Goal: Task Accomplishment & Management: Complete application form

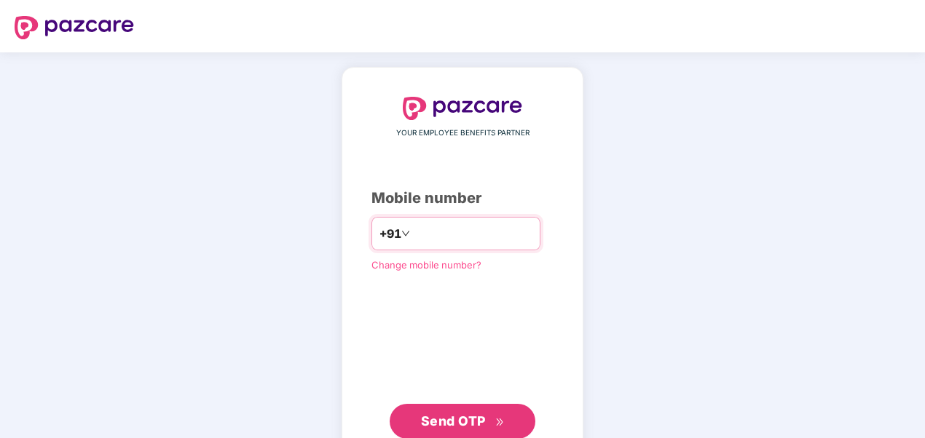
click at [436, 239] on input "number" at bounding box center [472, 233] width 119 height 23
click at [413, 235] on input "**********" at bounding box center [472, 233] width 119 height 23
type input "**********"
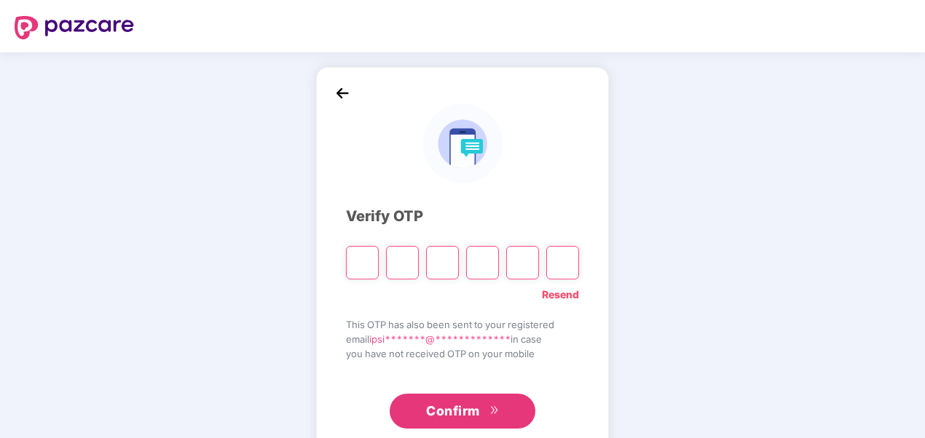
paste input "*"
type input "*"
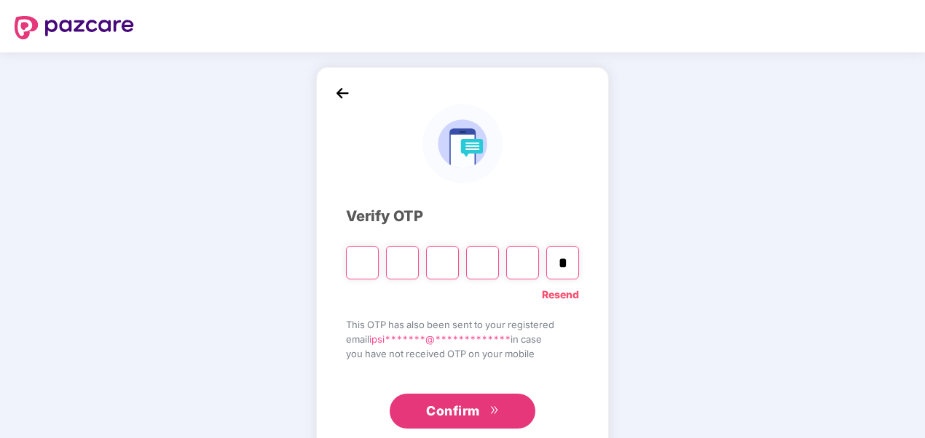
type input "*"
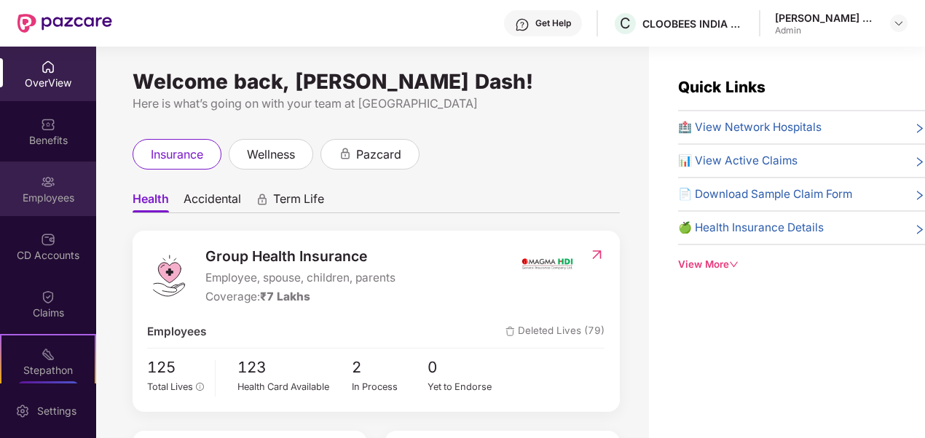
click at [46, 192] on div "Employees" at bounding box center [48, 198] width 96 height 15
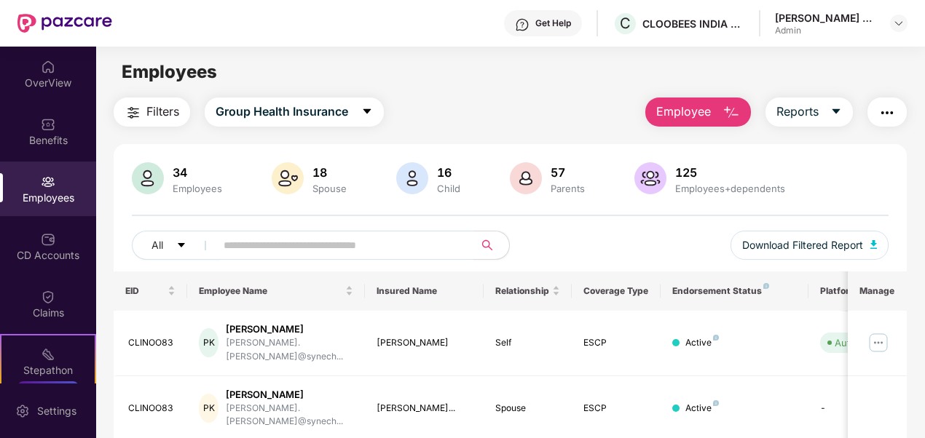
click at [734, 112] on img "button" at bounding box center [730, 112] width 17 height 17
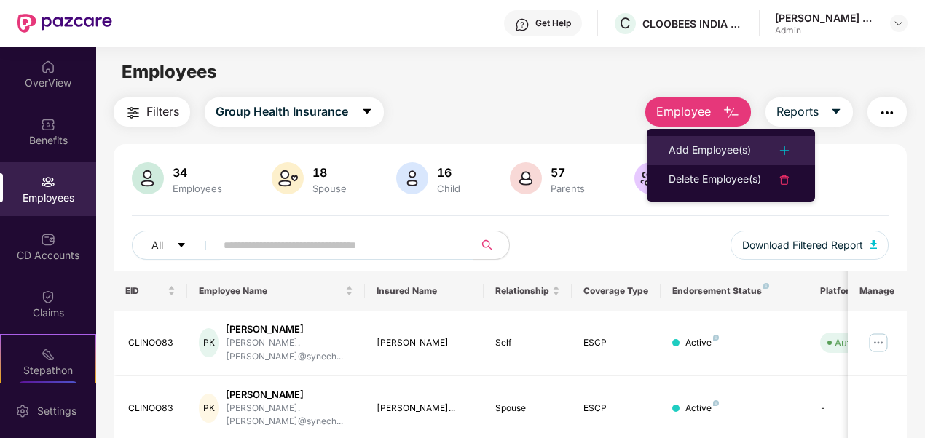
click at [702, 149] on div "Add Employee(s)" at bounding box center [709, 150] width 82 height 17
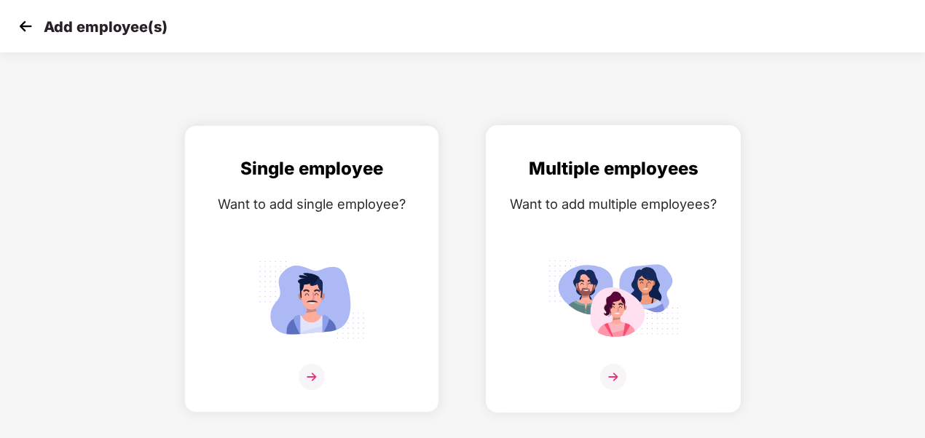
click at [607, 312] on img at bounding box center [612, 299] width 131 height 91
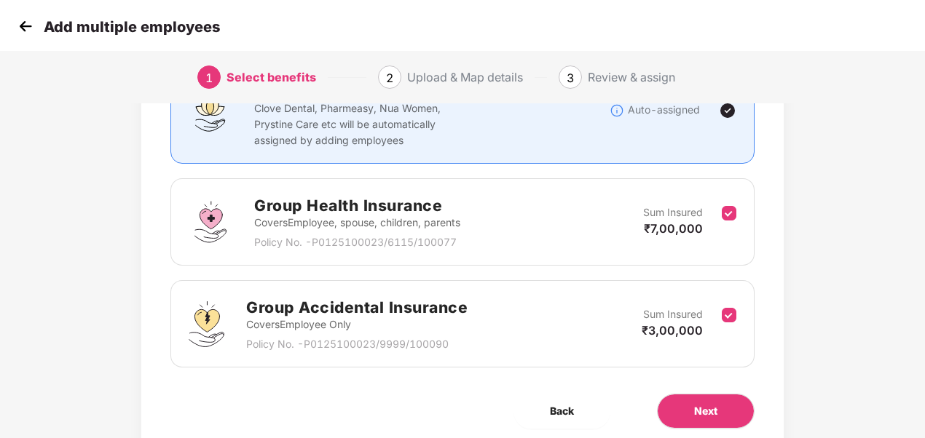
scroll to position [200, 0]
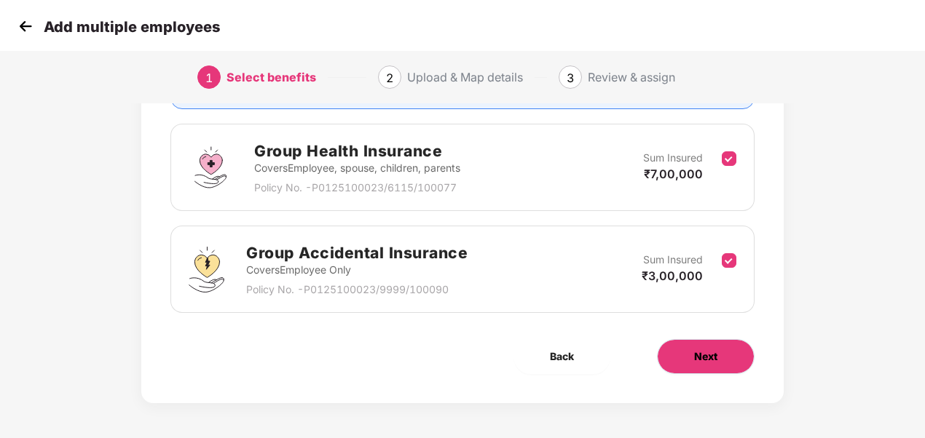
click at [722, 348] on button "Next" at bounding box center [706, 356] width 98 height 35
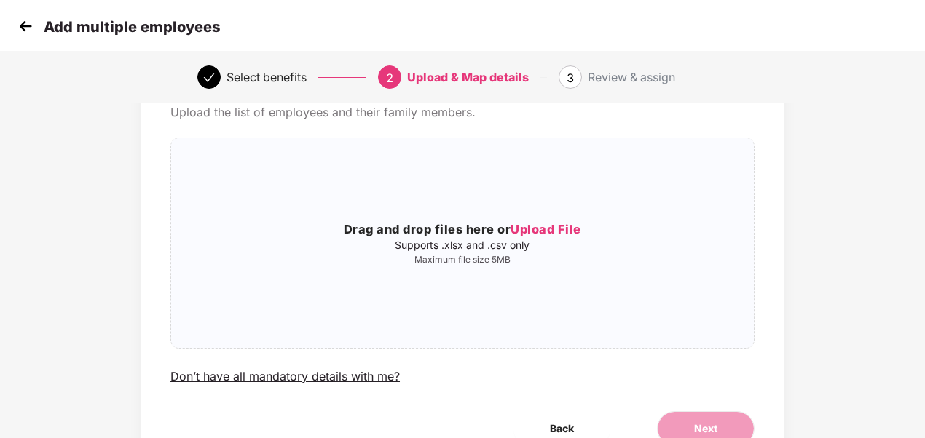
scroll to position [0, 0]
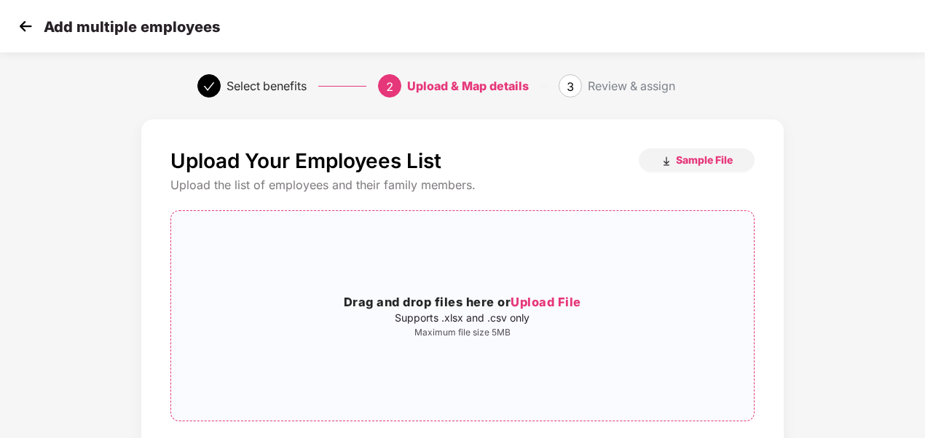
click at [520, 299] on span "Upload File" at bounding box center [545, 302] width 71 height 15
click at [531, 298] on span "Upload File" at bounding box center [545, 302] width 71 height 15
click at [535, 295] on span "Upload File" at bounding box center [545, 302] width 71 height 15
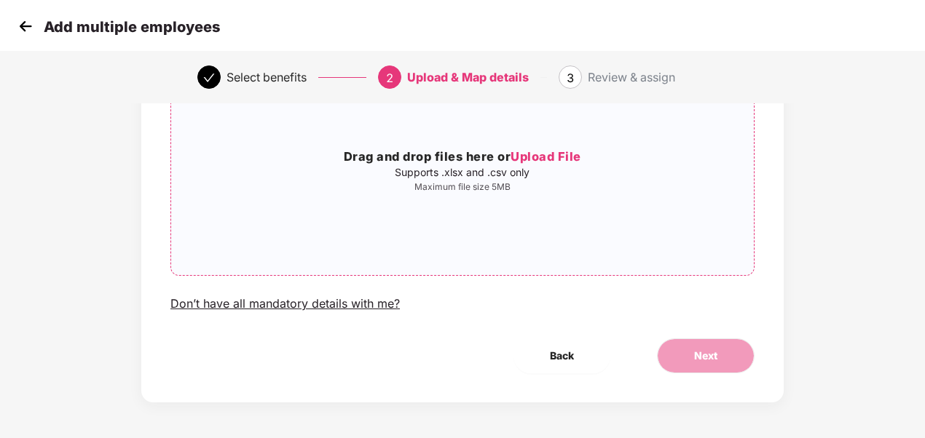
click at [530, 156] on span "Upload File" at bounding box center [545, 156] width 71 height 15
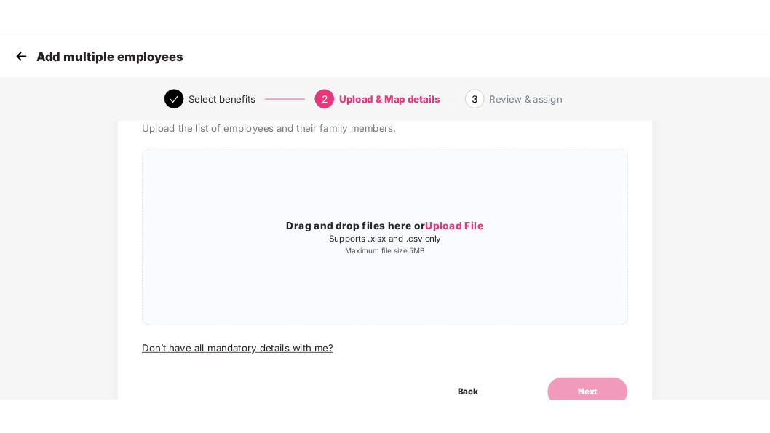
scroll to position [0, 0]
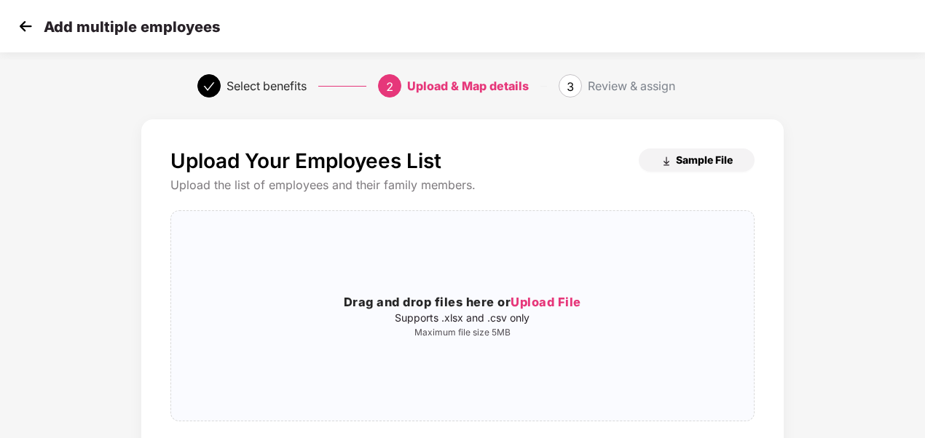
click at [695, 159] on span "Sample File" at bounding box center [704, 160] width 57 height 14
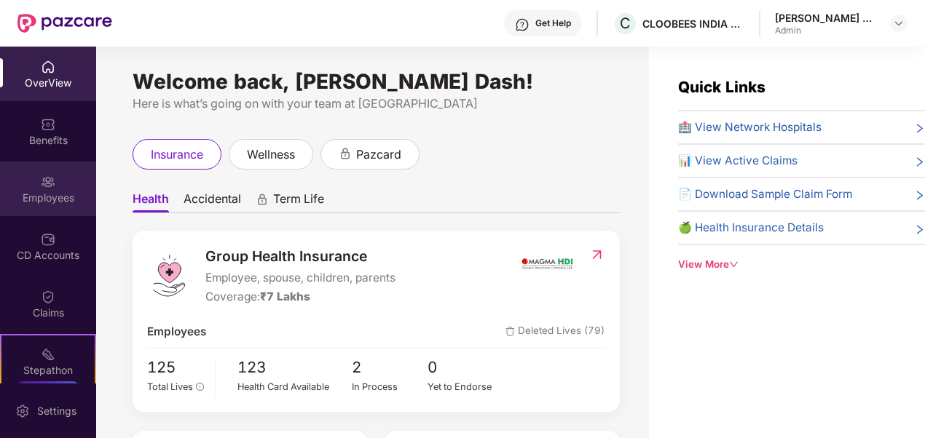
click at [36, 197] on div "Employees" at bounding box center [48, 198] width 96 height 15
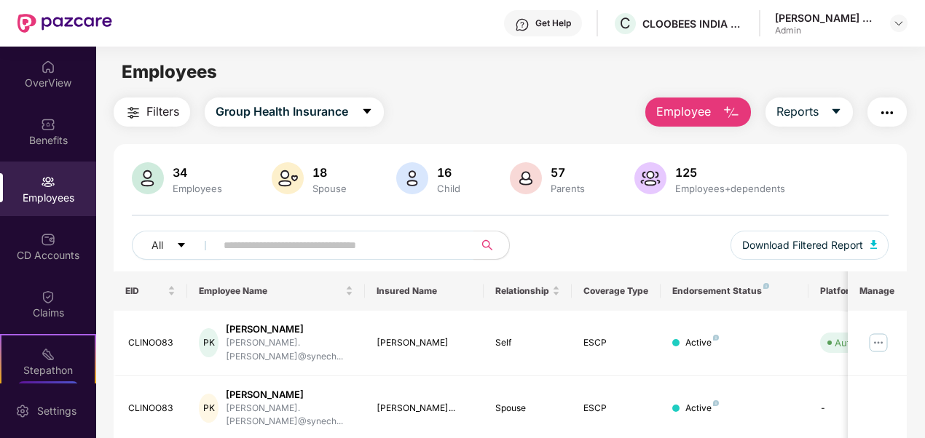
click at [711, 103] on span "Employee" at bounding box center [683, 112] width 55 height 18
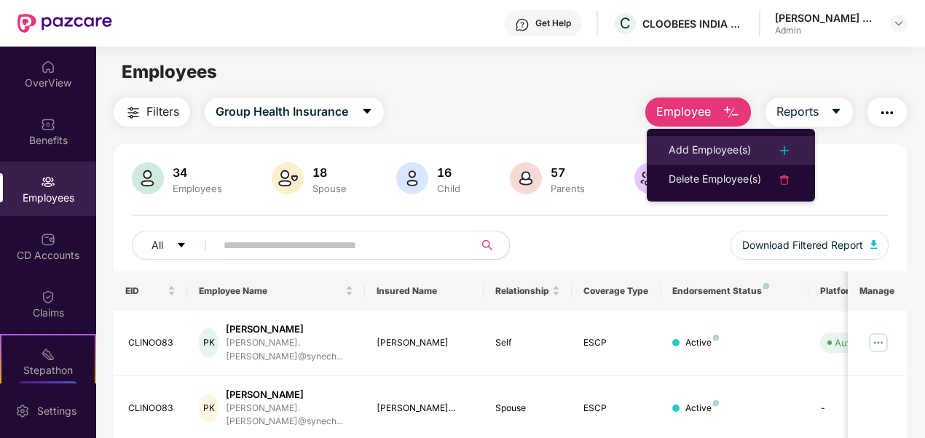
click at [717, 140] on li "Add Employee(s)" at bounding box center [730, 150] width 168 height 29
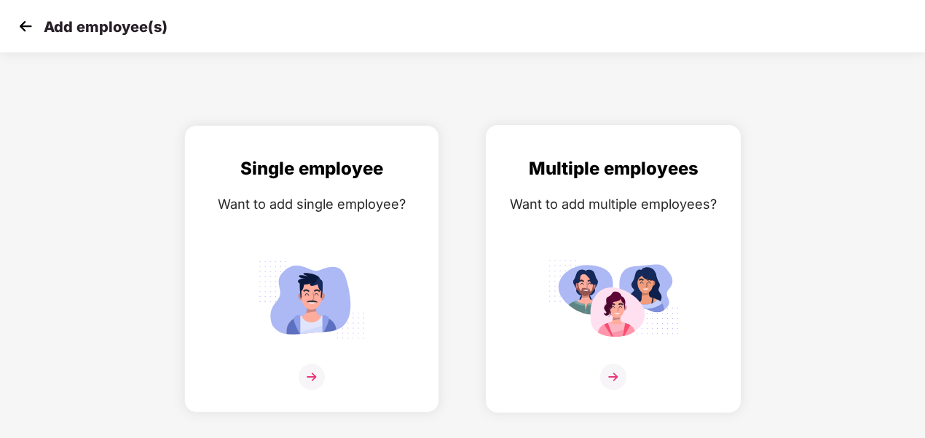
click at [617, 228] on div "Multiple employees Want to add multiple employees?" at bounding box center [613, 281] width 224 height 253
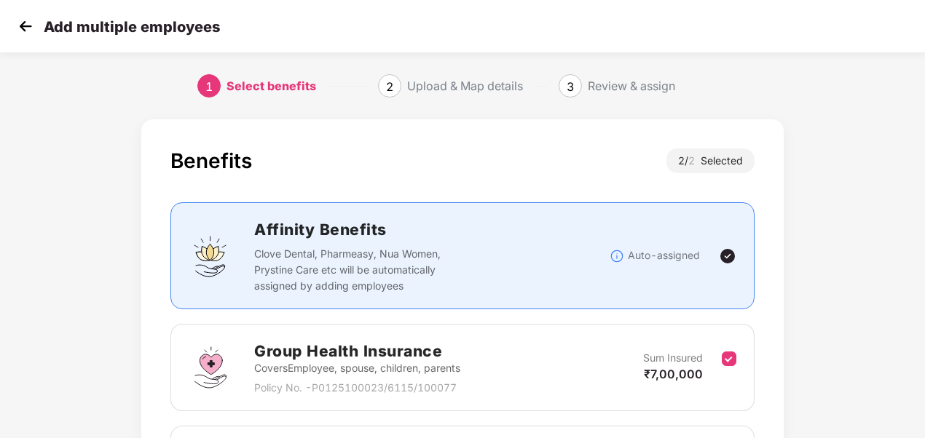
scroll to position [200, 0]
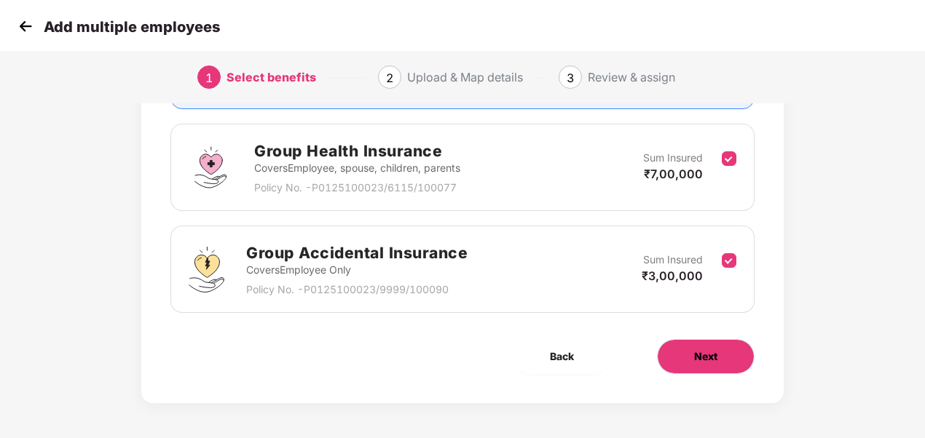
click at [687, 351] on button "Next" at bounding box center [706, 356] width 98 height 35
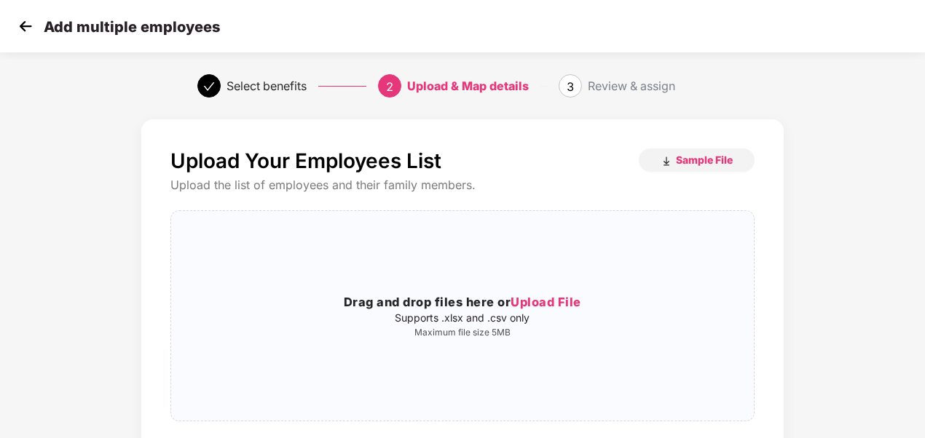
scroll to position [146, 0]
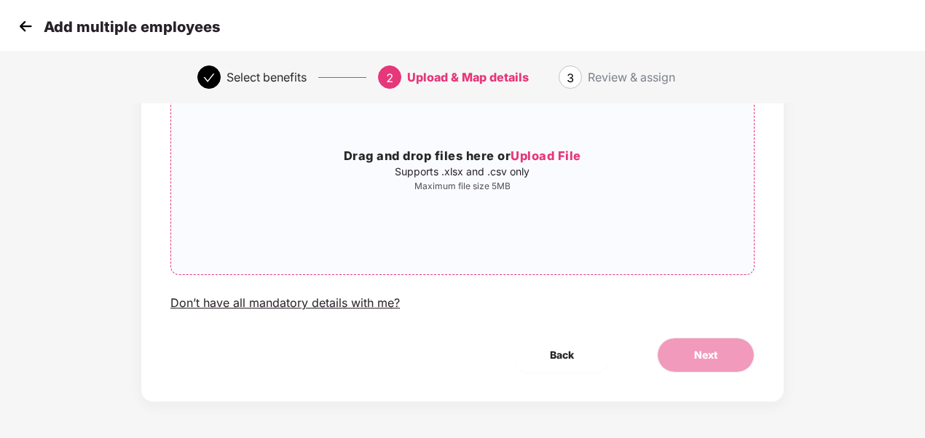
click at [562, 153] on span "Upload File" at bounding box center [545, 156] width 71 height 15
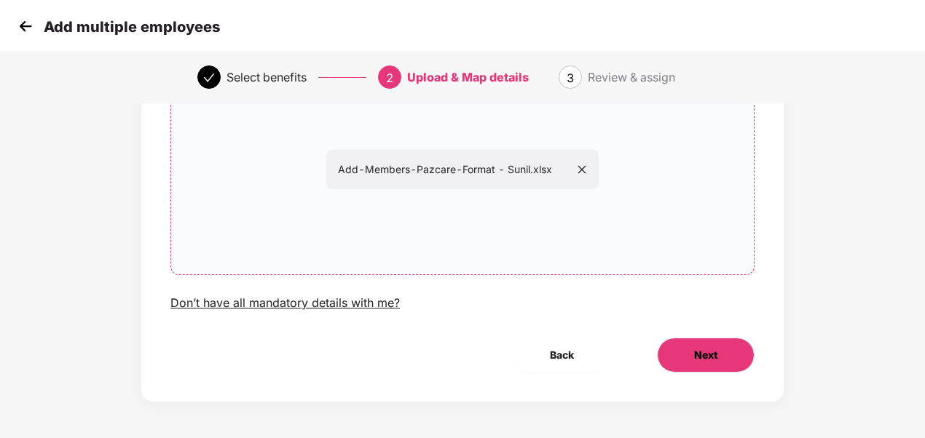
click at [721, 357] on button "Next" at bounding box center [706, 355] width 98 height 35
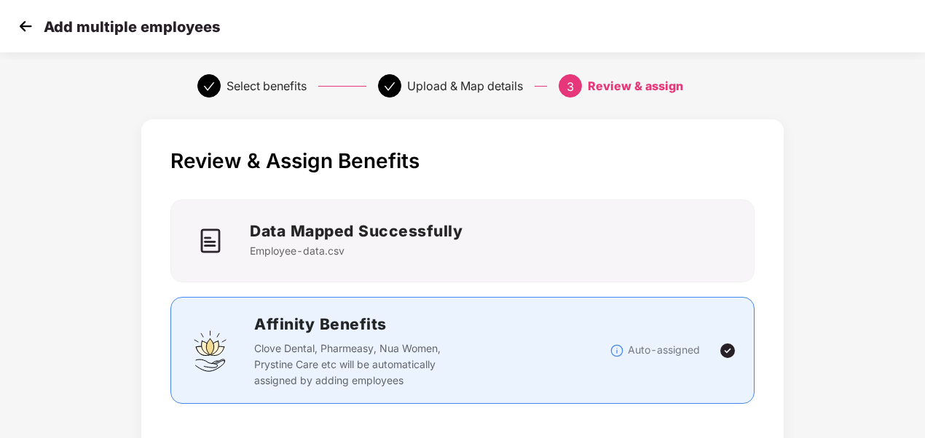
scroll to position [437, 0]
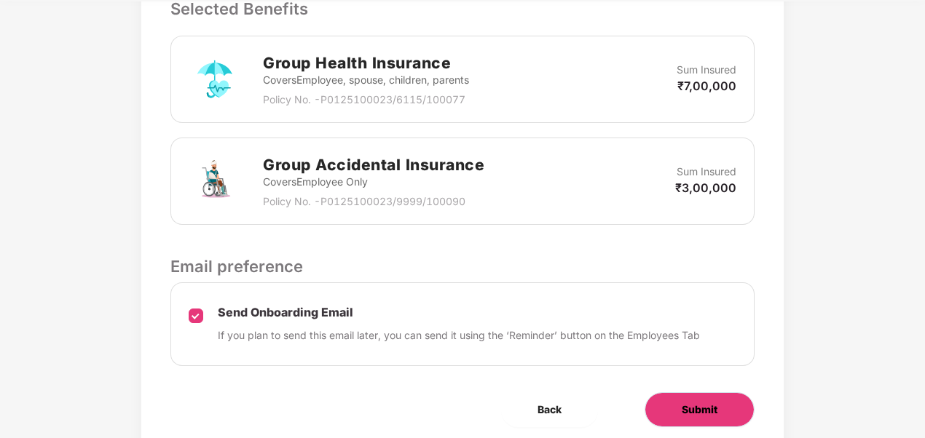
click at [686, 404] on span "Submit" at bounding box center [699, 410] width 36 height 16
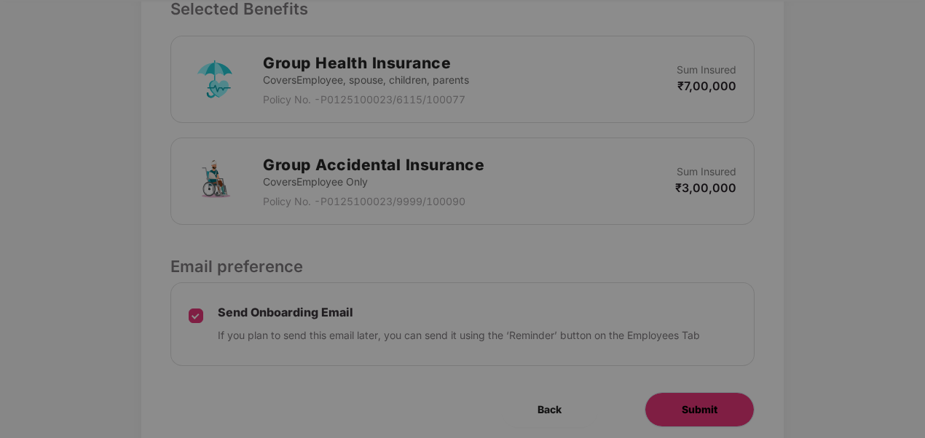
scroll to position [0, 0]
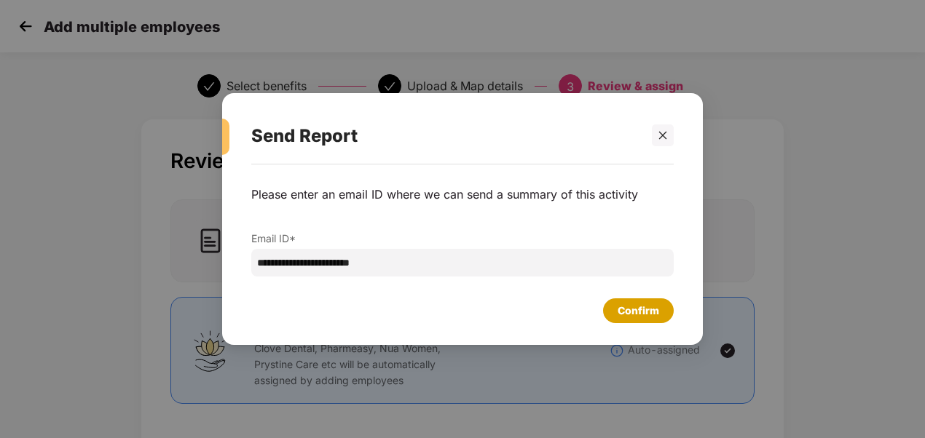
click at [613, 312] on div "Confirm" at bounding box center [638, 310] width 71 height 25
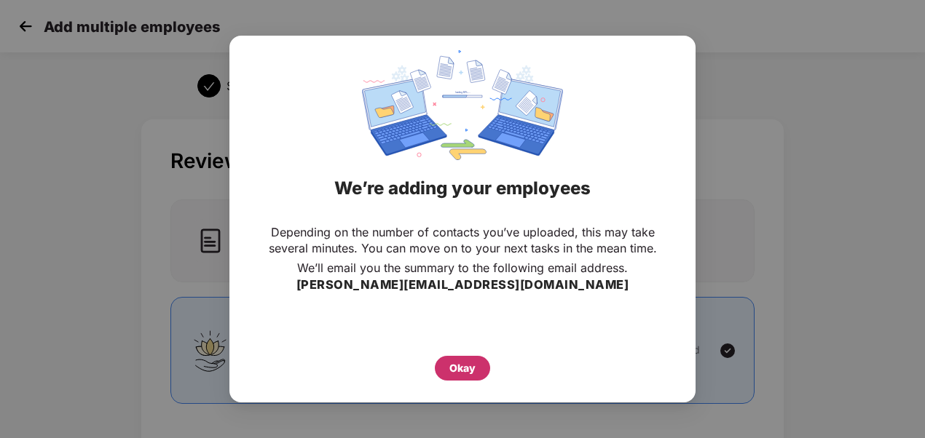
click at [457, 379] on div "Okay" at bounding box center [462, 368] width 55 height 25
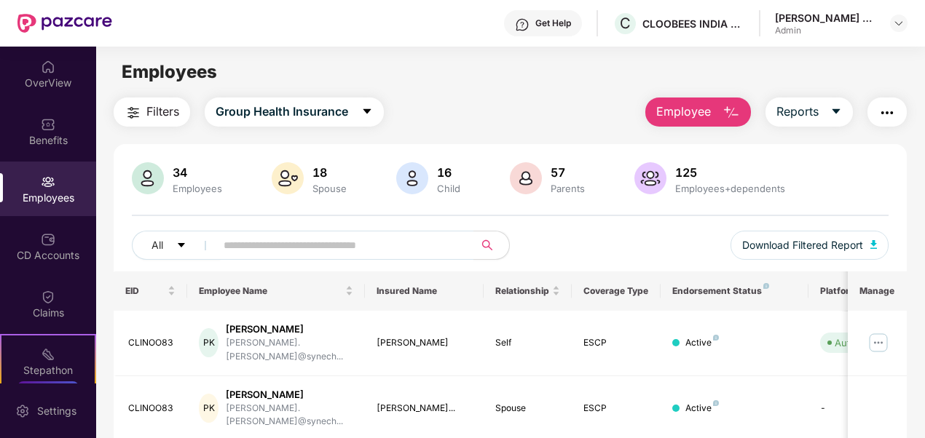
click at [690, 109] on span "Employee" at bounding box center [683, 112] width 55 height 18
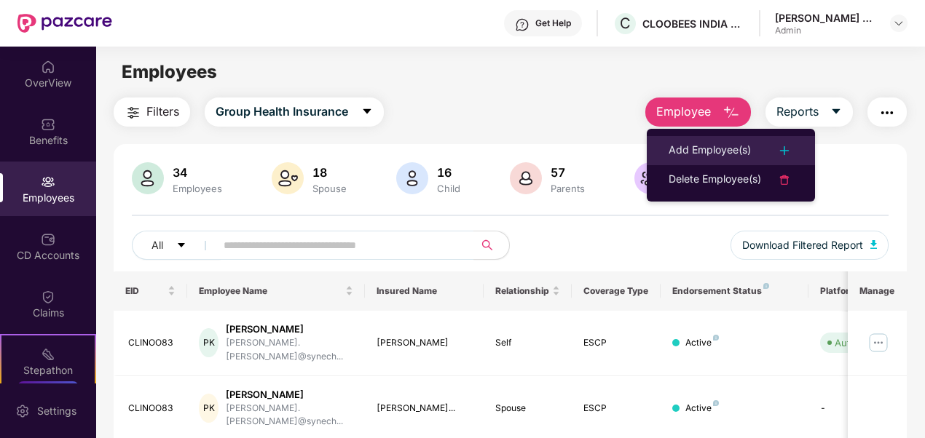
click at [713, 151] on div "Add Employee(s)" at bounding box center [709, 150] width 82 height 17
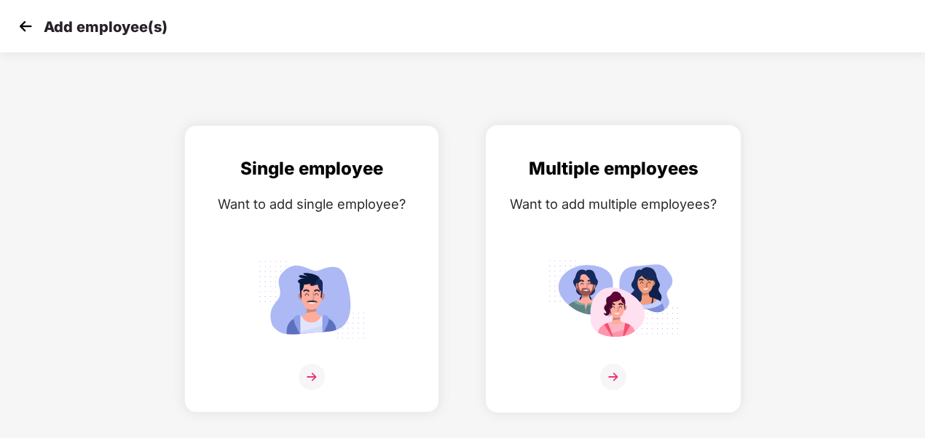
click at [582, 259] on img at bounding box center [612, 299] width 131 height 91
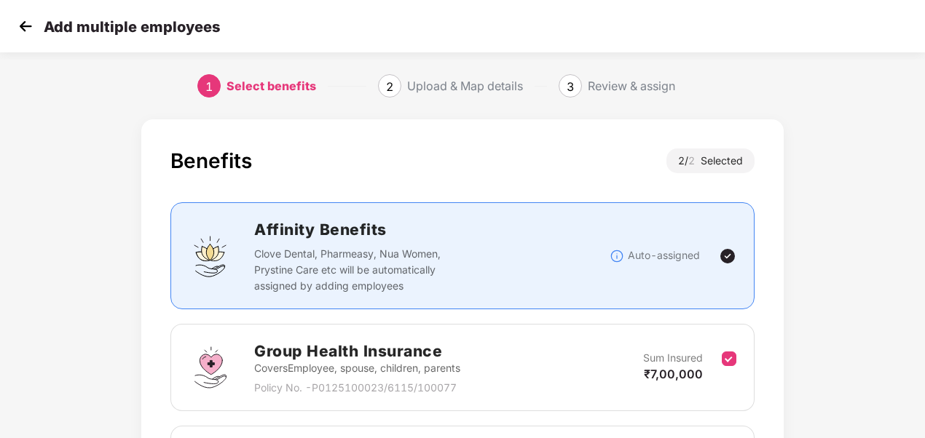
scroll to position [200, 0]
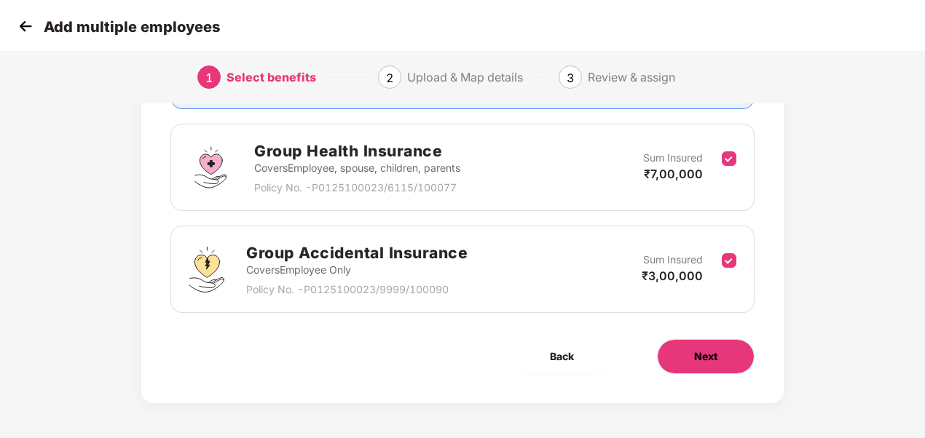
click at [684, 355] on button "Next" at bounding box center [706, 356] width 98 height 35
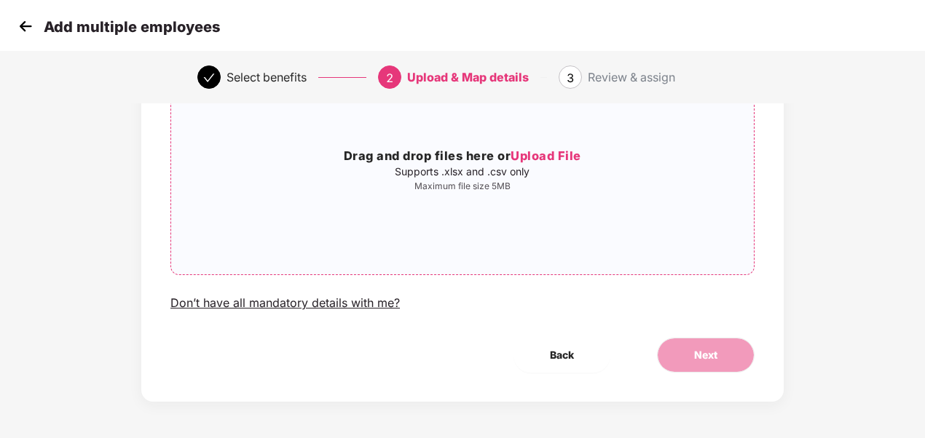
scroll to position [0, 0]
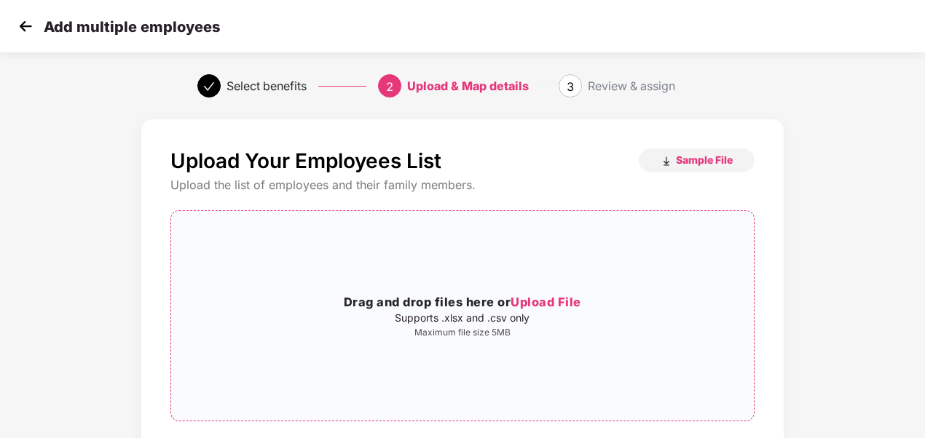
click at [549, 301] on span "Upload File" at bounding box center [545, 302] width 71 height 15
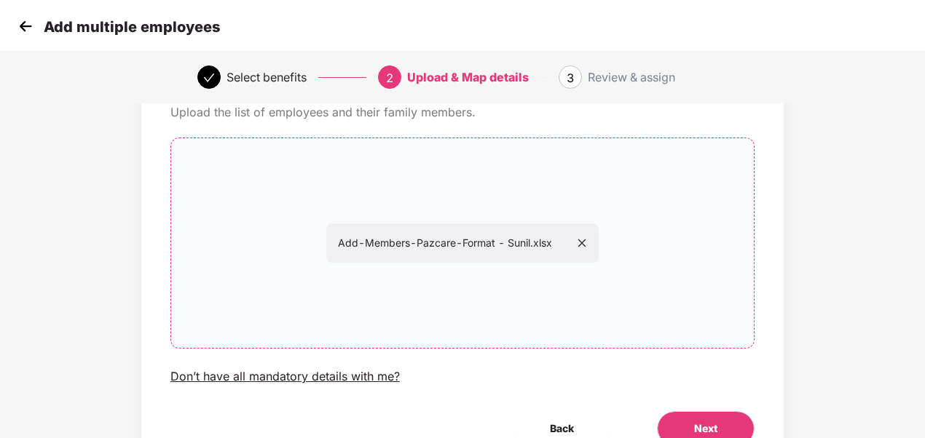
scroll to position [146, 0]
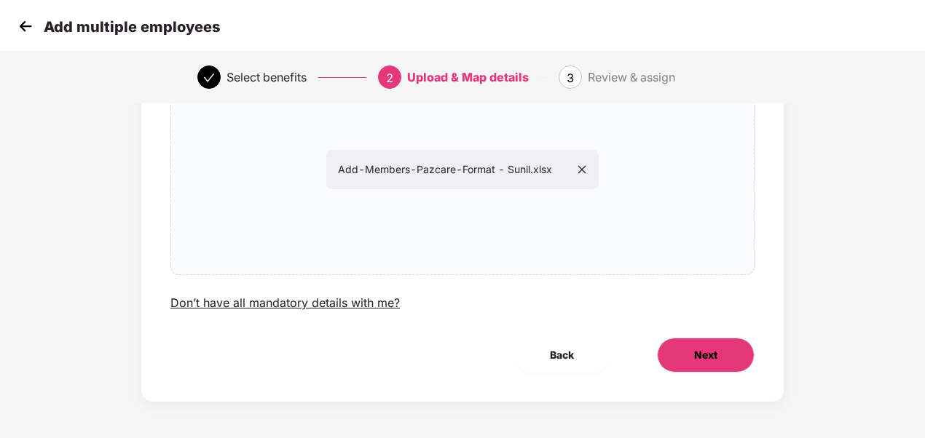
click at [706, 364] on button "Next" at bounding box center [706, 355] width 98 height 35
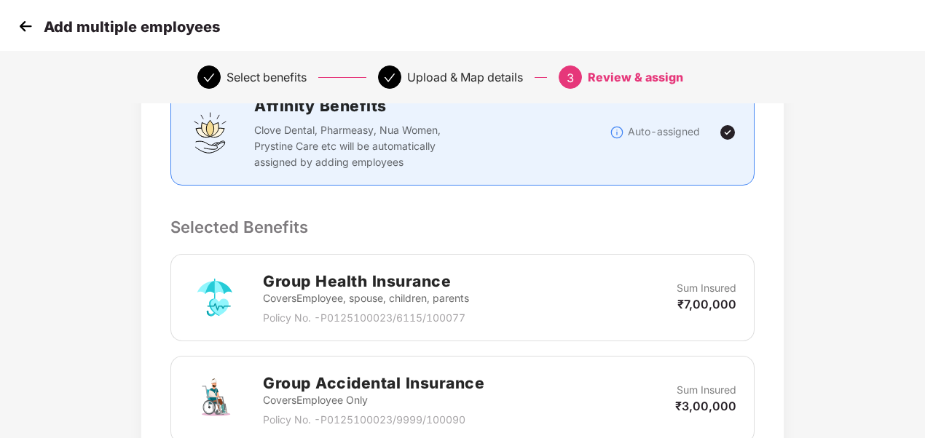
scroll to position [489, 0]
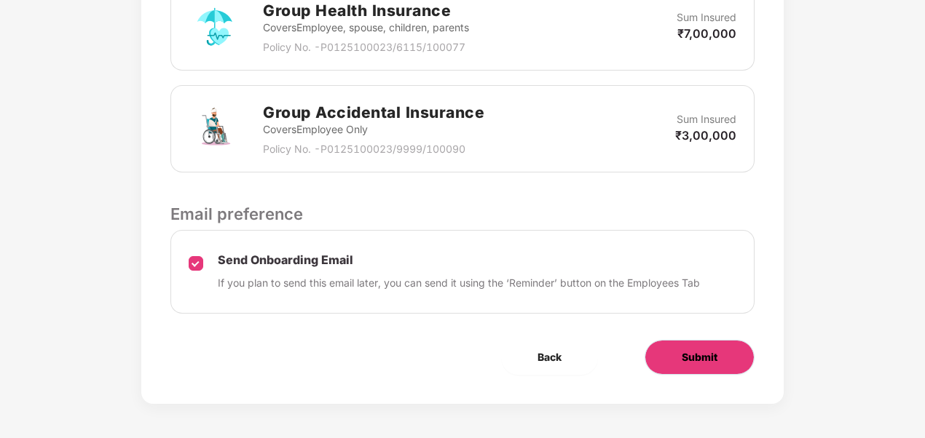
click at [686, 357] on span "Submit" at bounding box center [699, 357] width 36 height 16
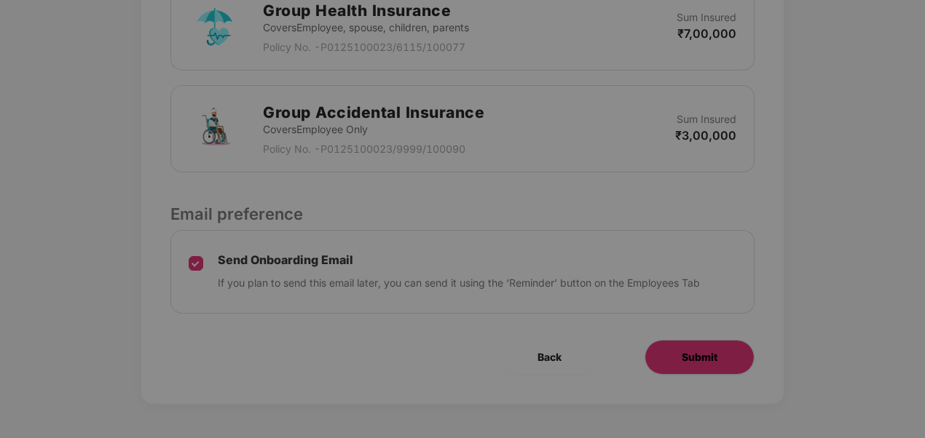
scroll to position [0, 0]
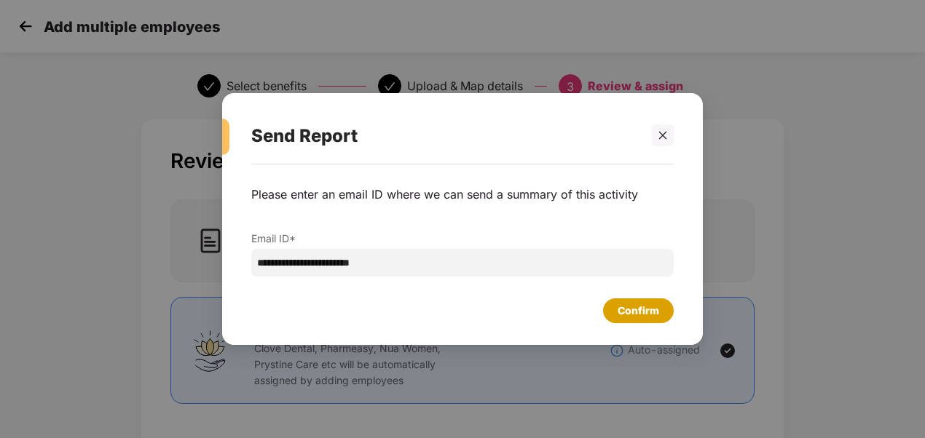
click at [641, 300] on div "Confirm" at bounding box center [638, 310] width 71 height 25
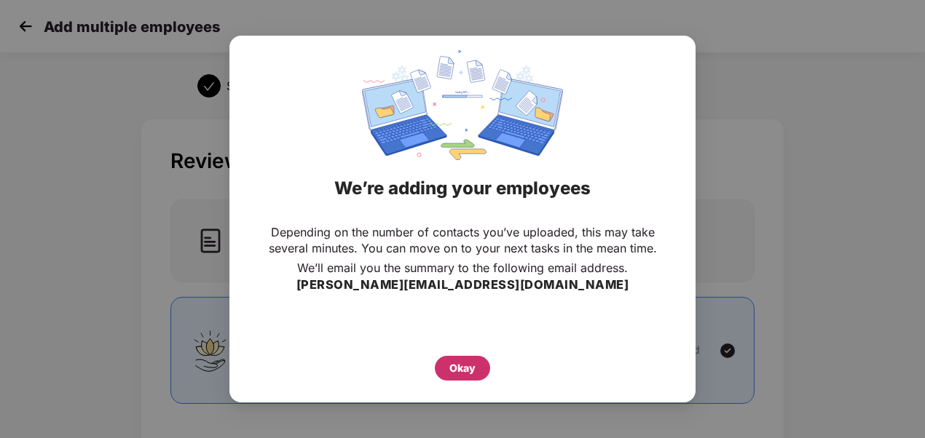
click at [474, 361] on div "Okay" at bounding box center [462, 368] width 26 height 16
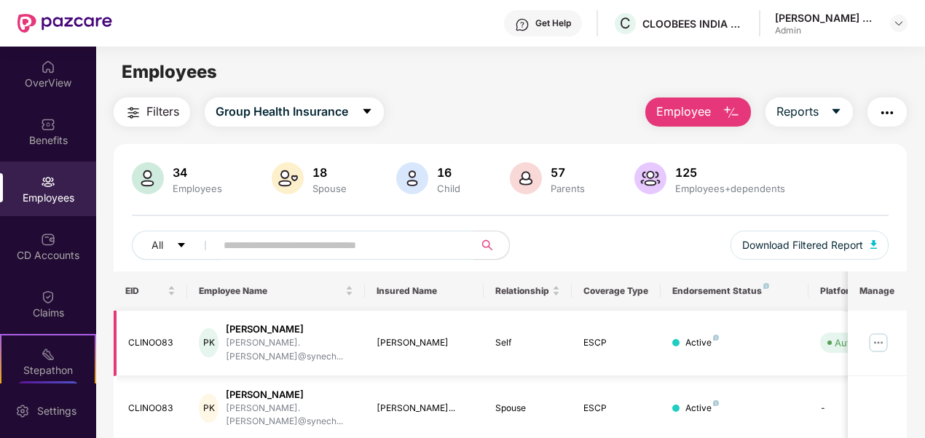
drag, startPoint x: 474, startPoint y: 361, endPoint x: 467, endPoint y: 357, distance: 8.5
click at [282, 236] on input "text" at bounding box center [338, 245] width 231 height 22
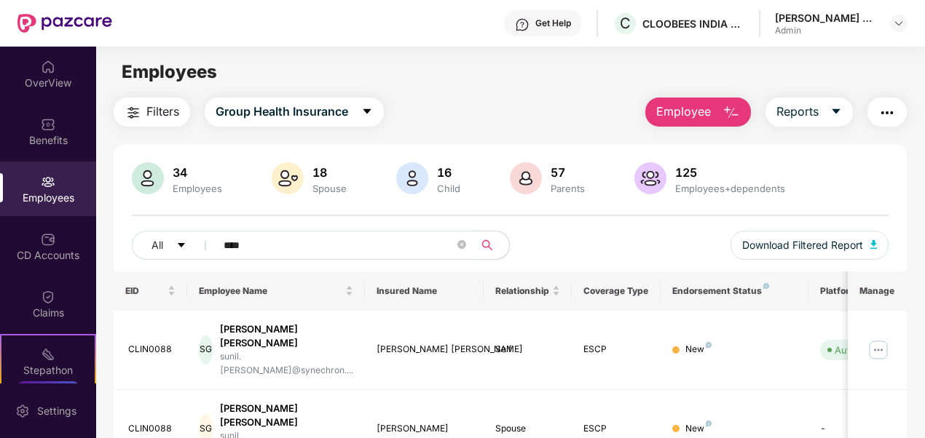
type input "****"
click at [683, 113] on span "Employee" at bounding box center [683, 112] width 55 height 18
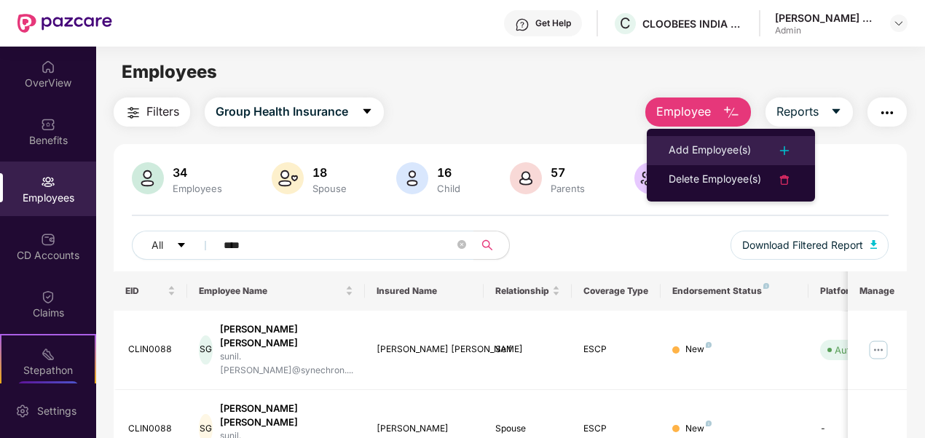
click at [692, 141] on li "Add Employee(s)" at bounding box center [730, 150] width 168 height 29
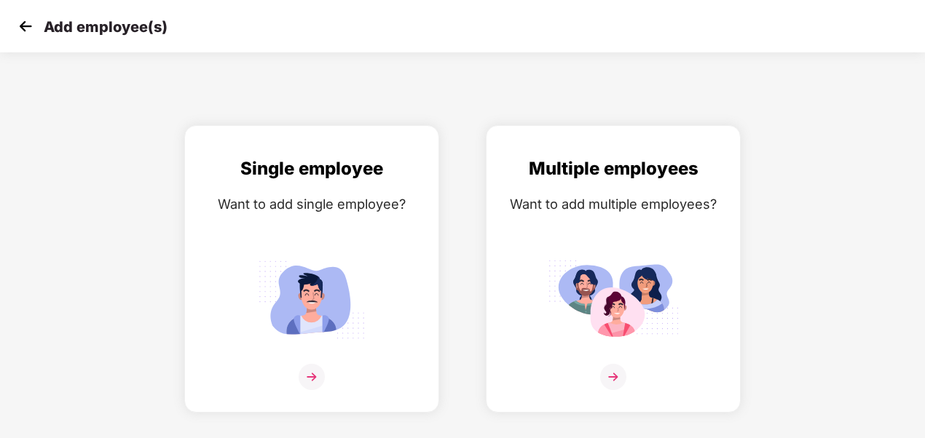
click at [27, 19] on img at bounding box center [26, 26] width 22 height 22
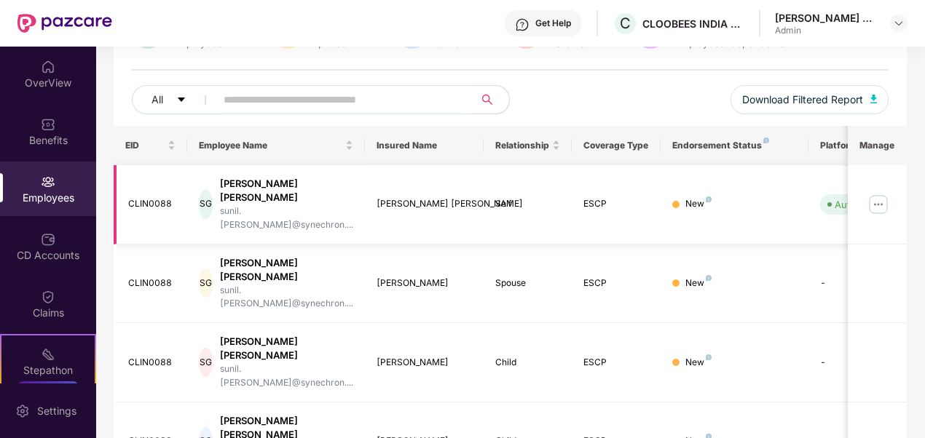
scroll to position [73, 0]
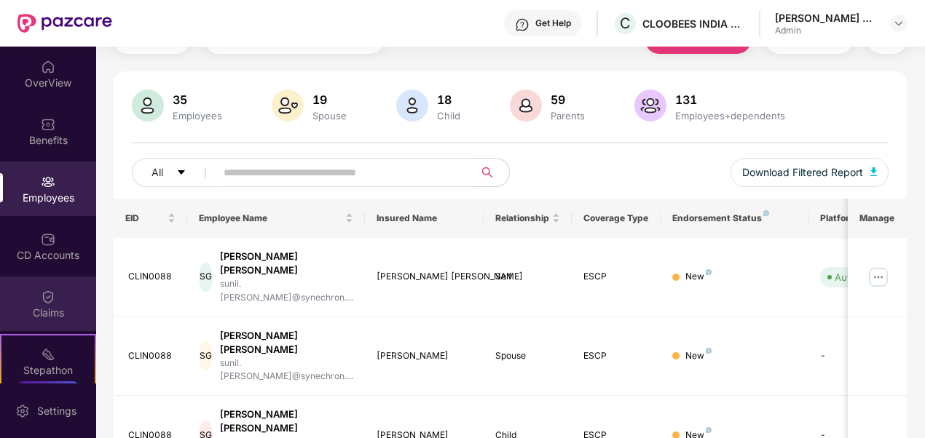
click at [44, 291] on img at bounding box center [48, 297] width 15 height 15
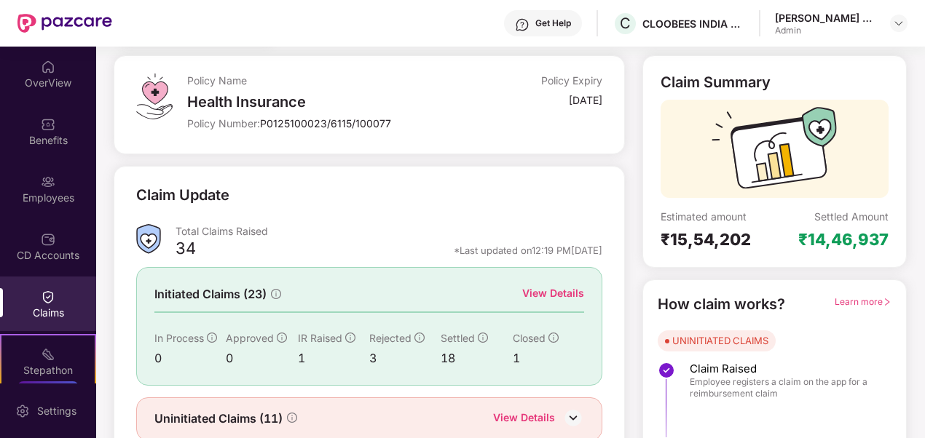
scroll to position [131, 0]
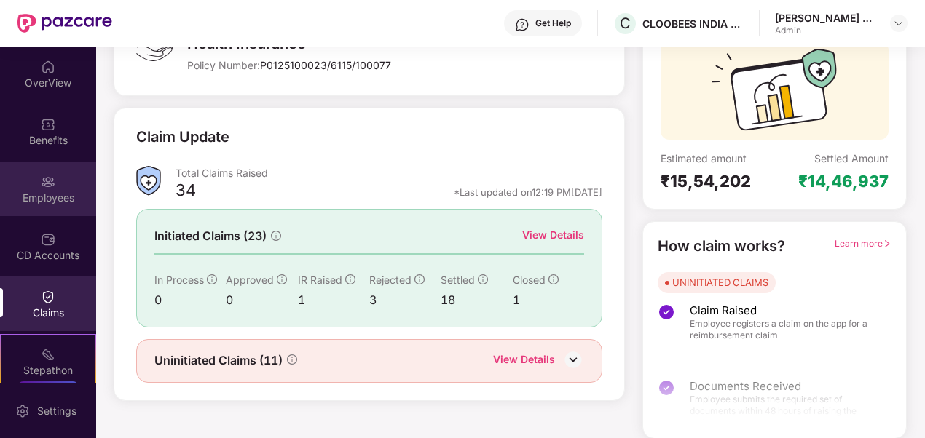
click at [54, 207] on div "Employees" at bounding box center [48, 189] width 96 height 55
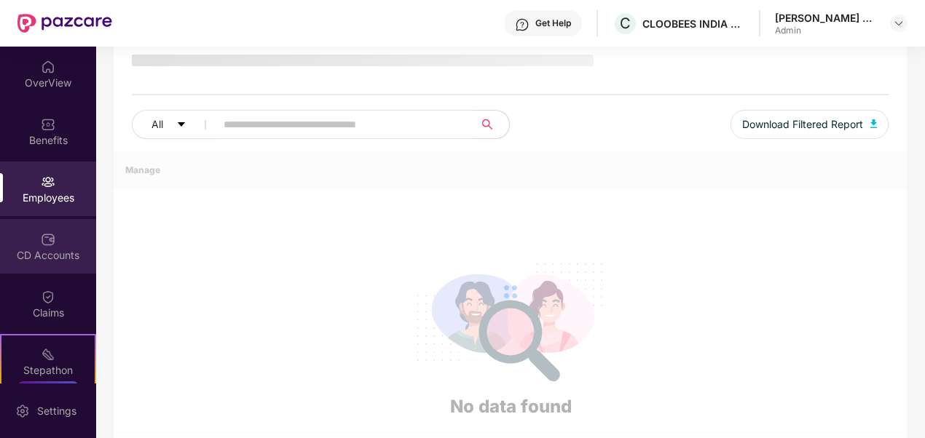
click at [50, 237] on img at bounding box center [48, 239] width 15 height 15
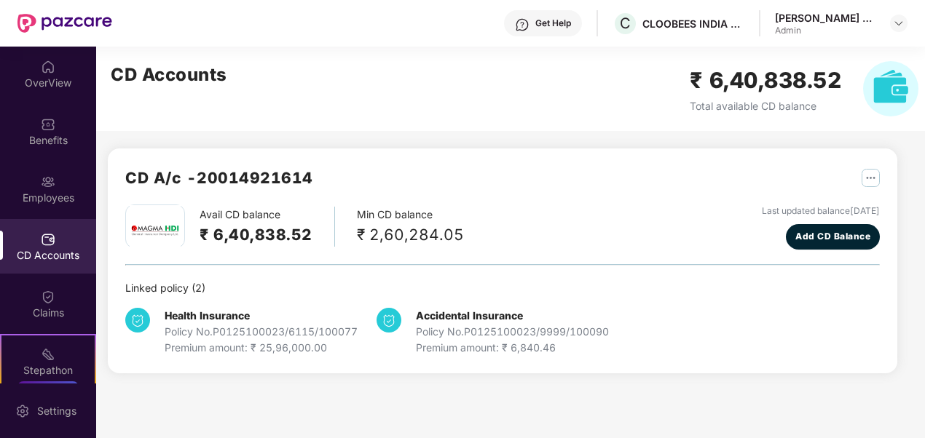
scroll to position [0, 0]
